Goal: Transaction & Acquisition: Purchase product/service

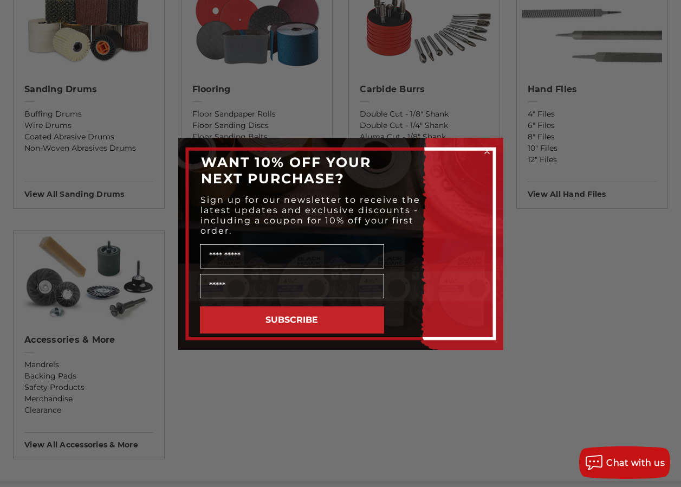
scroll to position [768, 0]
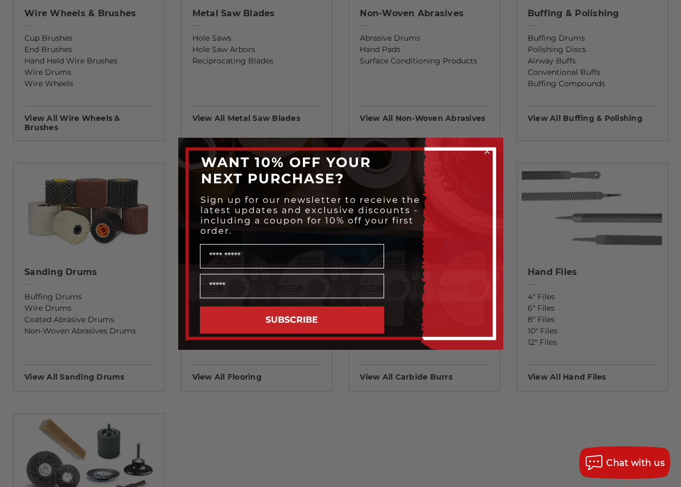
click at [551, 132] on div "Close dialog WANT 10% OFF YOUR NEXT PURCHASE? Sign up for our newsletter to rec…" at bounding box center [340, 243] width 681 height 487
click at [487, 151] on icon "Close dialog" at bounding box center [487, 151] width 4 height 4
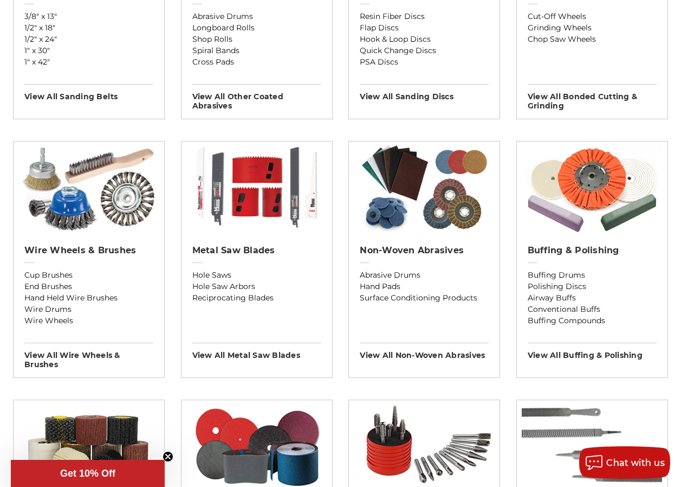
scroll to position [308, 0]
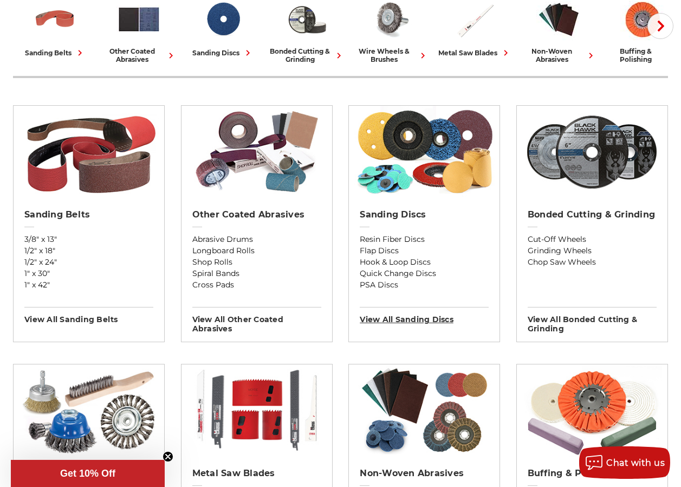
click at [489, 318] on h3 "View All sanding discs" at bounding box center [424, 315] width 129 height 17
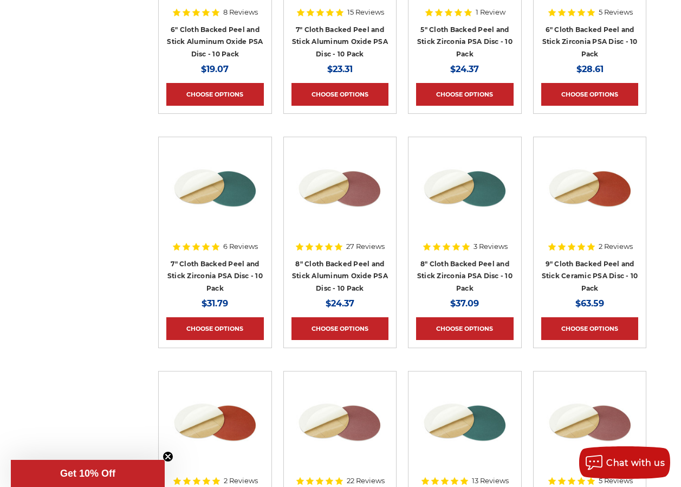
scroll to position [425, 0]
